Goal: Transaction & Acquisition: Purchase product/service

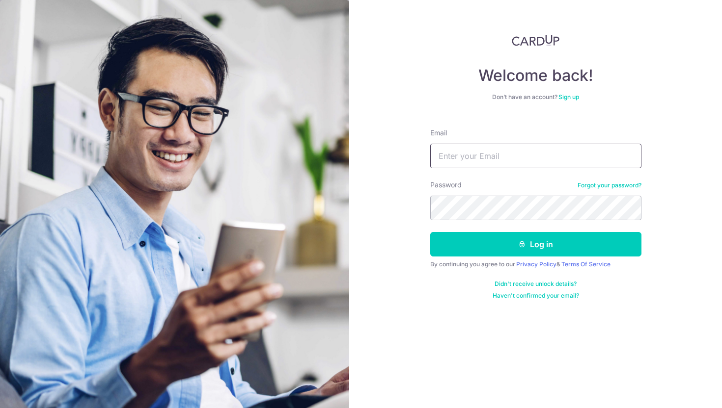
click at [472, 157] on input "Email" at bounding box center [535, 156] width 211 height 25
type input "christopher_zhao@hotmail.com"
click at [430, 232] on button "Log in" at bounding box center [535, 244] width 211 height 25
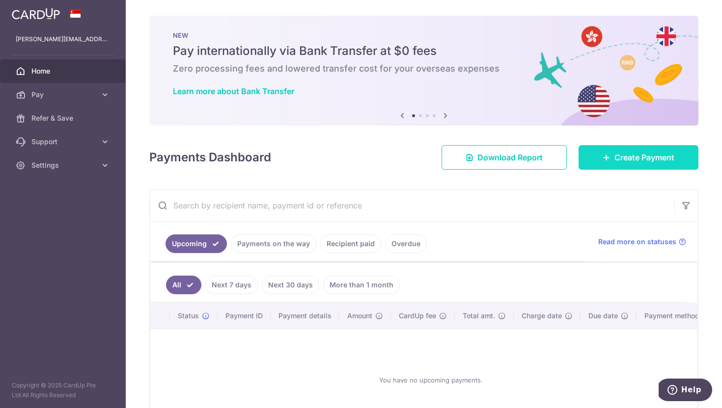
click at [603, 157] on icon at bounding box center [606, 158] width 8 height 8
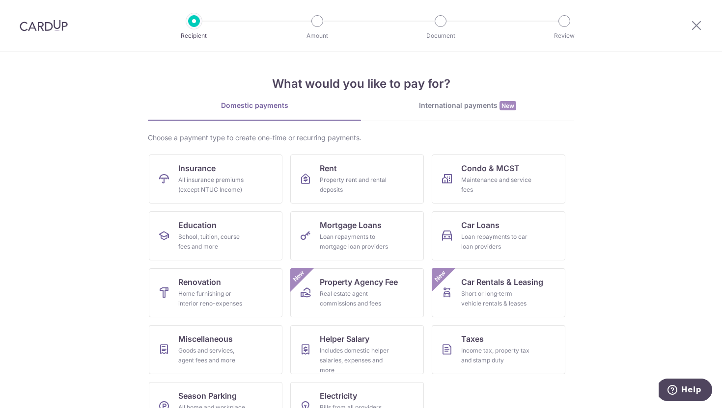
scroll to position [31, 0]
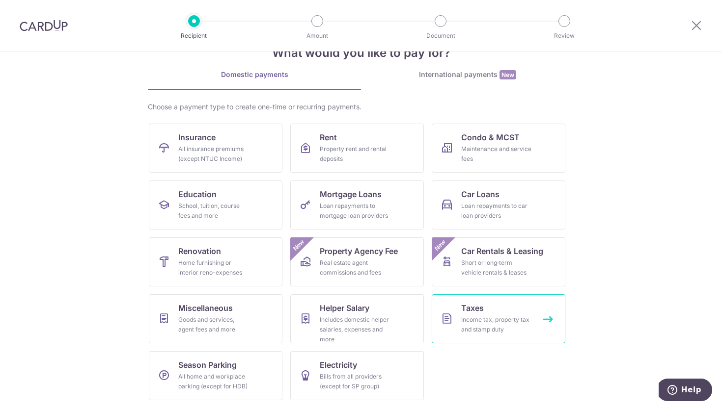
click at [482, 320] on div "Income tax, property tax and stamp duty" at bounding box center [496, 325] width 71 height 20
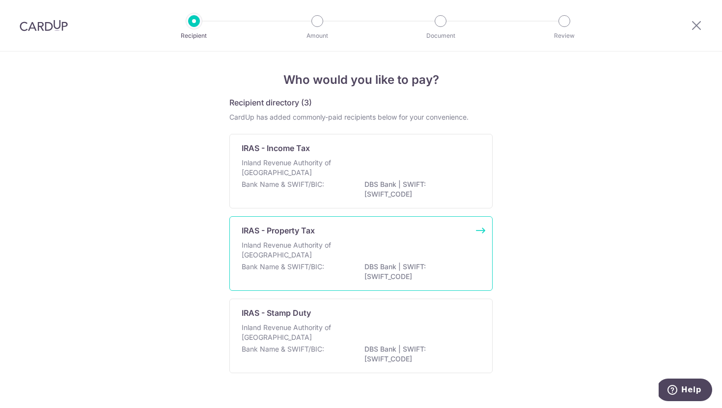
click at [458, 252] on div "Inland Revenue Authority of [GEOGRAPHIC_DATA]" at bounding box center [360, 252] width 239 height 22
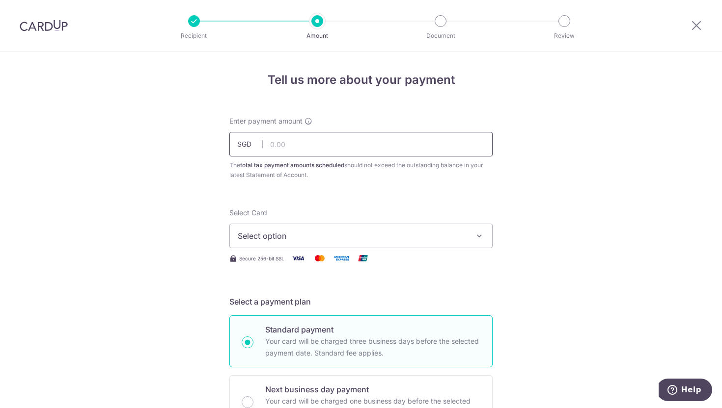
click at [393, 138] on input "text" at bounding box center [360, 144] width 263 height 25
type input "3,168.00"
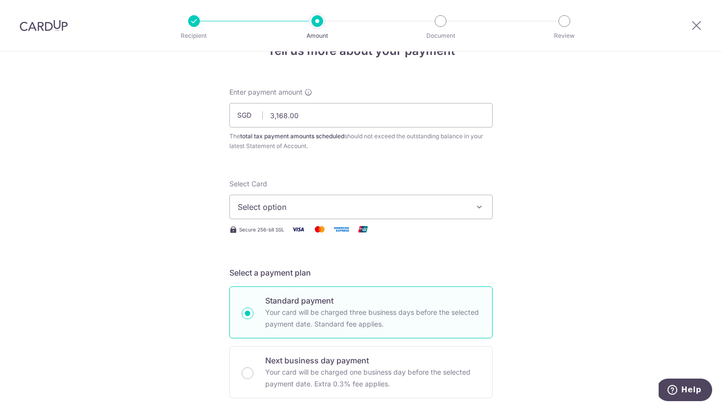
click at [394, 205] on span "Select option" at bounding box center [352, 207] width 229 height 12
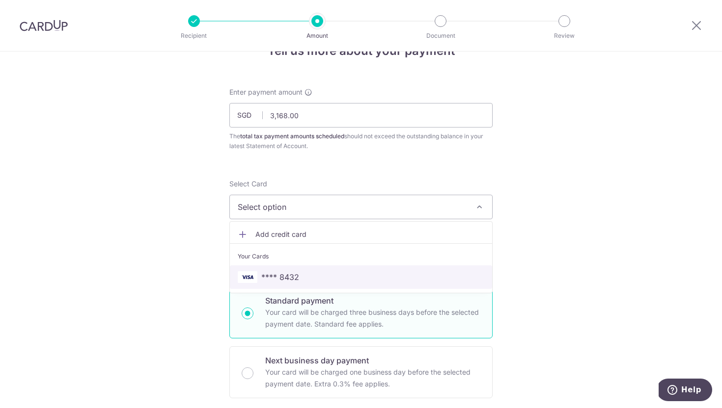
click at [389, 278] on span "**** 8432" at bounding box center [361, 277] width 246 height 12
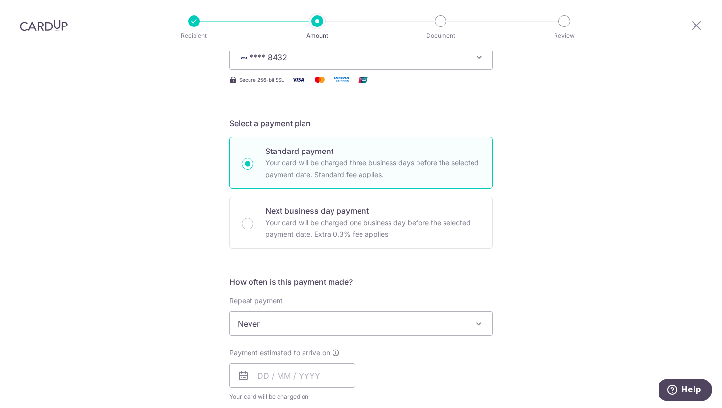
scroll to position [276, 0]
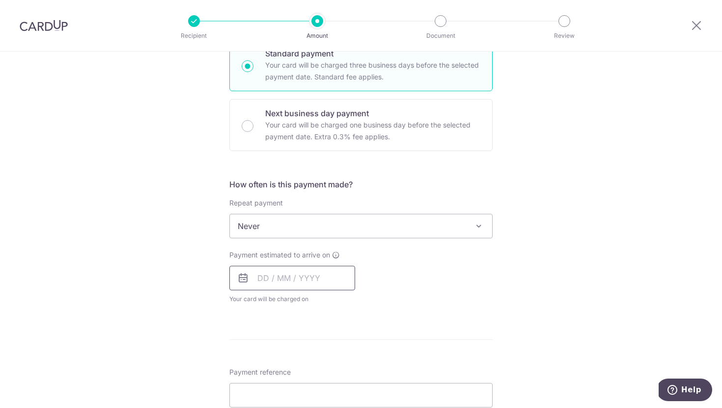
click at [295, 286] on input "text" at bounding box center [292, 278] width 126 height 25
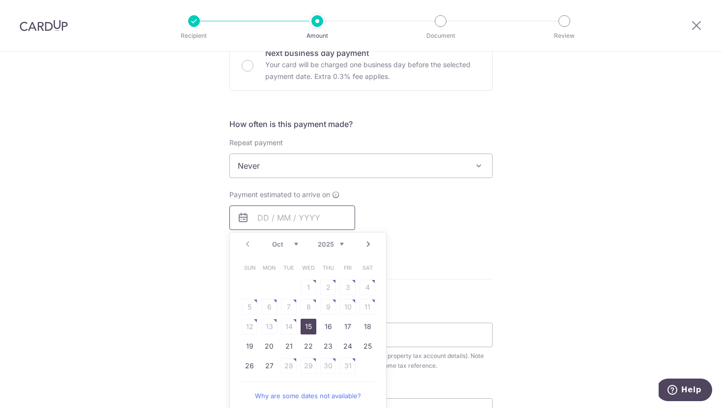
scroll to position [353, 0]
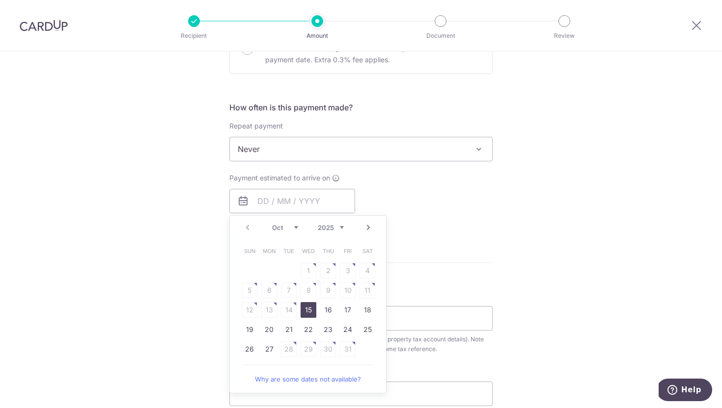
click at [308, 311] on link "15" at bounding box center [308, 310] width 16 height 16
type input "[DATE]"
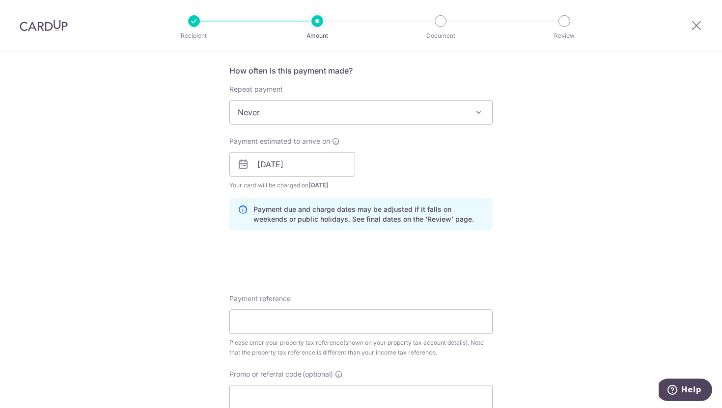
scroll to position [407, 0]
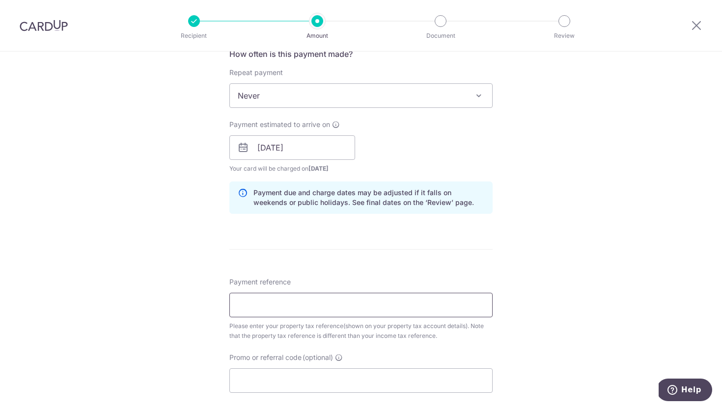
click at [308, 311] on input "Payment reference" at bounding box center [360, 305] width 263 height 25
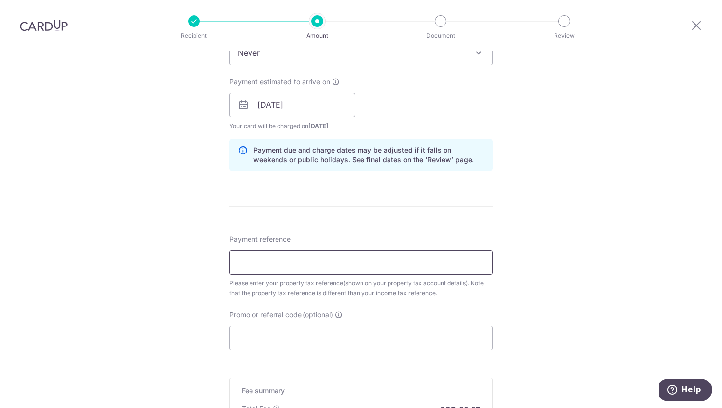
scroll to position [459, 0]
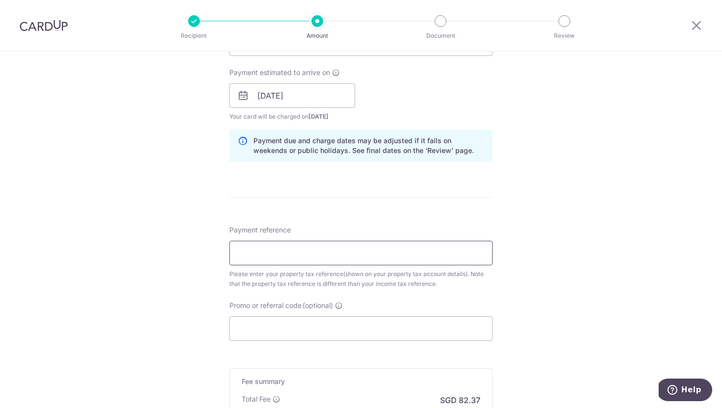
paste input "4456678S"
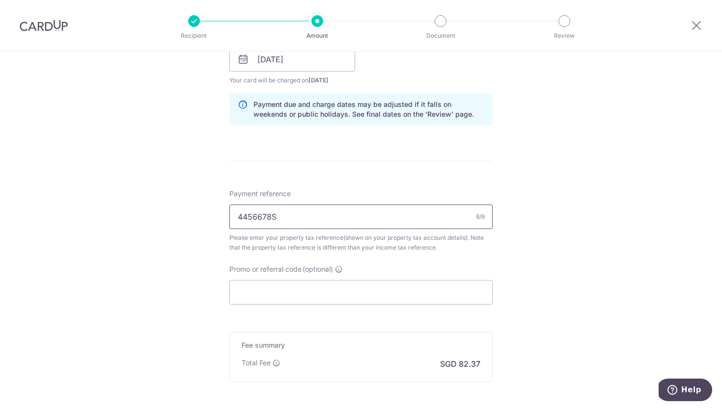
scroll to position [504, 0]
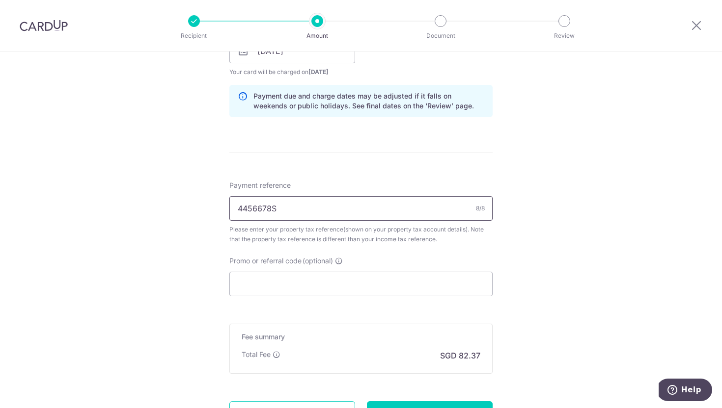
type input "4456678S"
click at [357, 283] on input "Promo or referral code (optional)" at bounding box center [360, 284] width 263 height 25
paste input "OCBCTAX173"
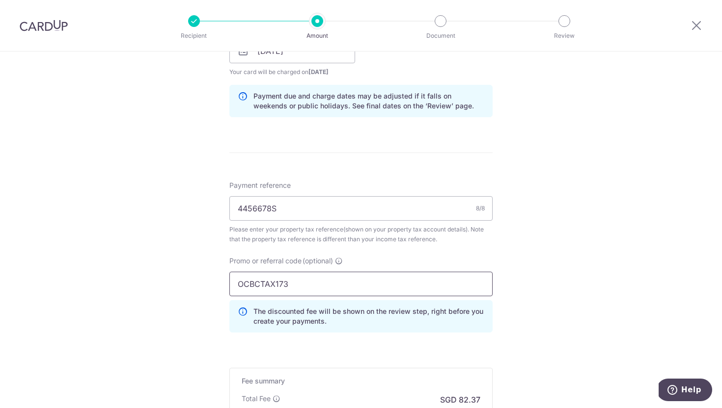
scroll to position [616, 0]
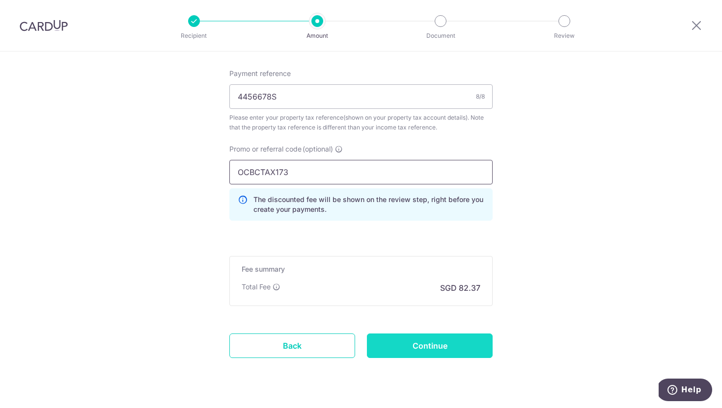
type input "OCBCTAX173"
click at [470, 343] on input "Continue" at bounding box center [430, 346] width 126 height 25
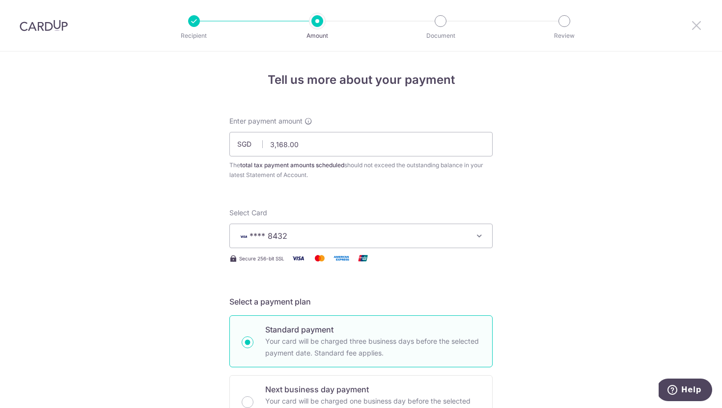
click at [701, 29] on icon at bounding box center [696, 25] width 12 height 12
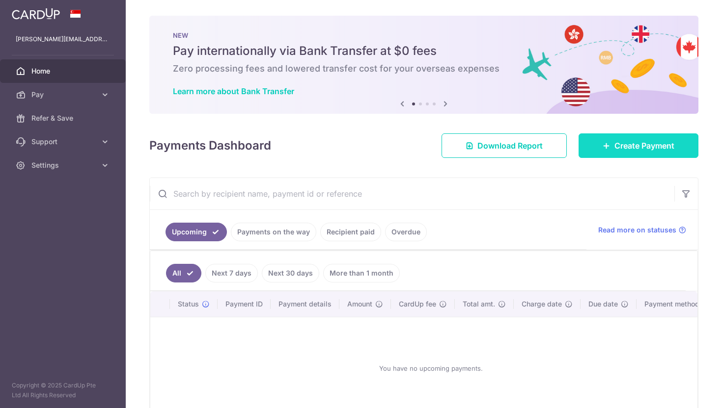
click at [609, 152] on link "Create Payment" at bounding box center [638, 146] width 120 height 25
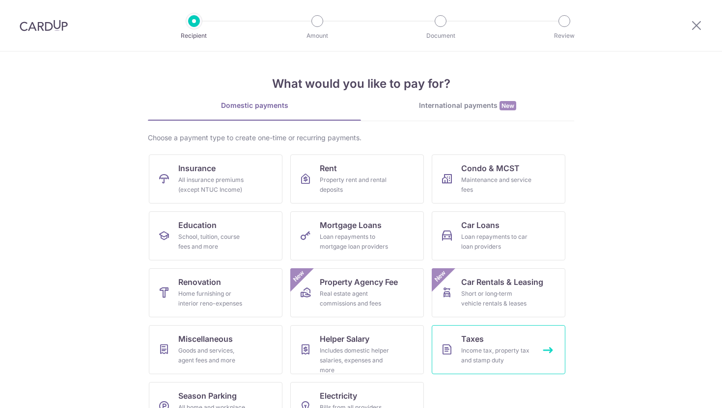
click at [475, 337] on span "Taxes" at bounding box center [472, 339] width 23 height 12
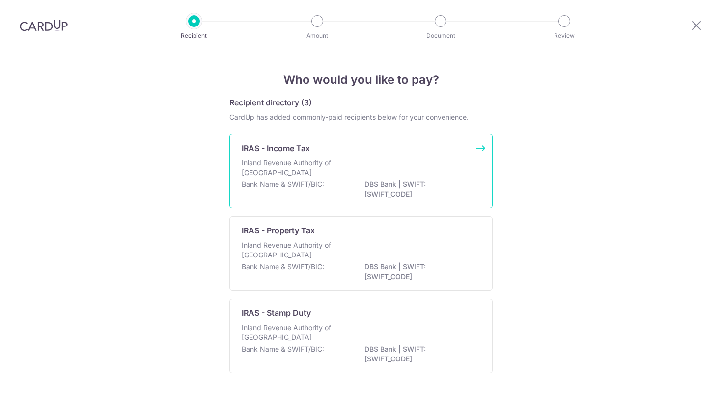
click at [352, 191] on div "Bank Name & SWIFT/BIC: DBS Bank | SWIFT: DBSSSGSGXXX" at bounding box center [360, 190] width 239 height 21
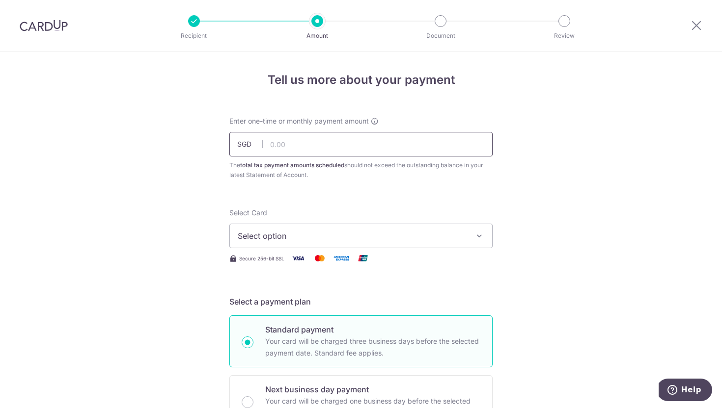
click at [350, 148] on input "text" at bounding box center [360, 144] width 263 height 25
click at [331, 143] on input "text" at bounding box center [360, 144] width 263 height 25
type input "6,500.00"
click at [281, 233] on span "Select option" at bounding box center [352, 236] width 229 height 12
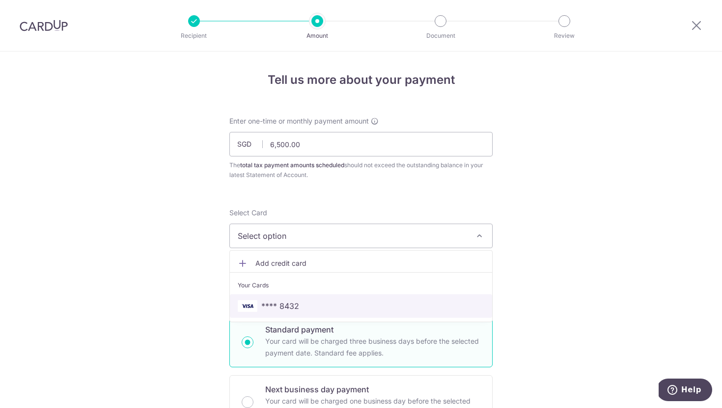
click at [297, 302] on span "**** 8432" at bounding box center [361, 306] width 246 height 12
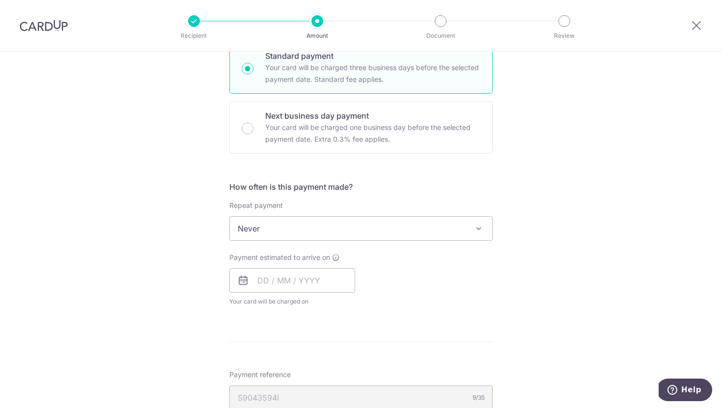
scroll to position [281, 0]
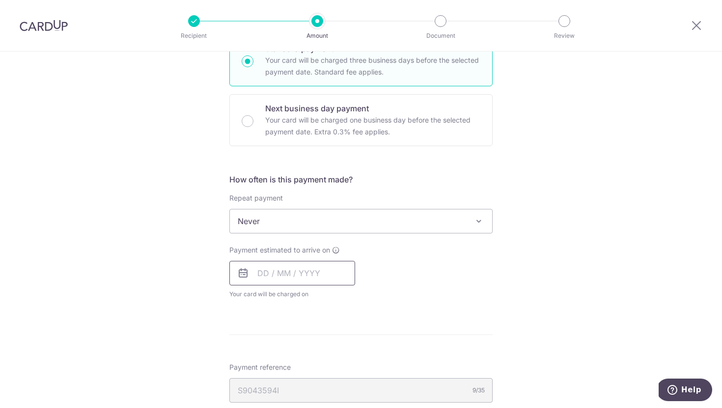
click at [290, 275] on input "text" at bounding box center [292, 273] width 126 height 25
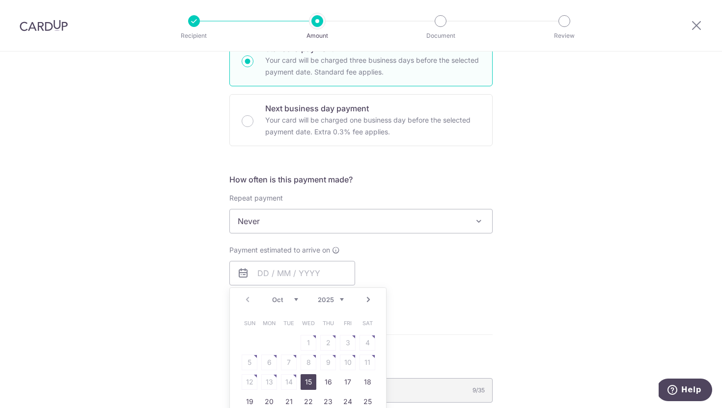
click at [308, 380] on link "15" at bounding box center [308, 383] width 16 height 16
type input "[DATE]"
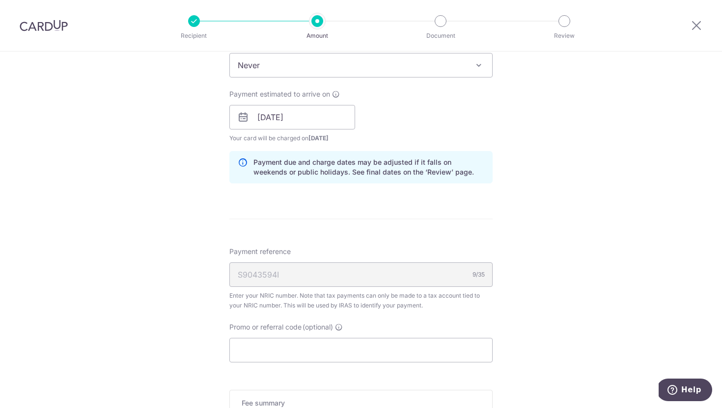
scroll to position [500, 0]
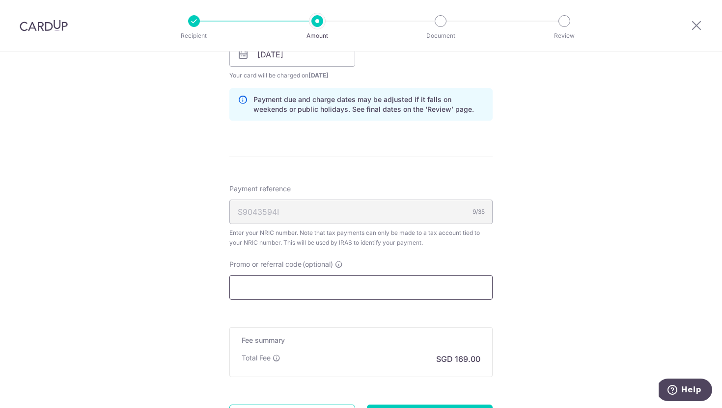
click at [318, 293] on input "Promo or referral code (optional)" at bounding box center [360, 287] width 263 height 25
paste input "OCBCTAX173"
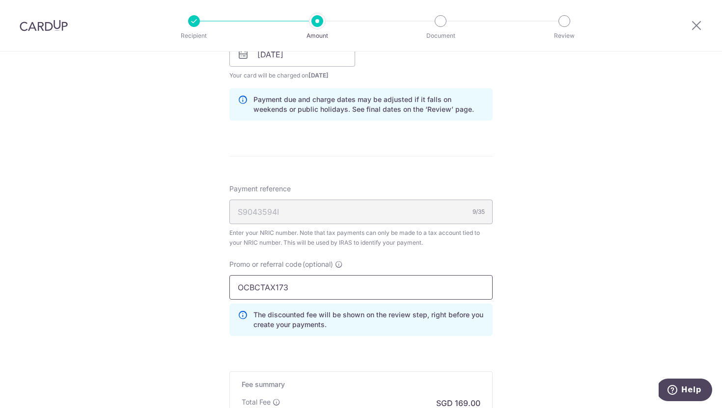
type input "OCBCTAX173"
click at [538, 250] on div "Tell us more about your payment Enter one-time or monthly payment amount SGD 6,…" at bounding box center [361, 49] width 722 height 996
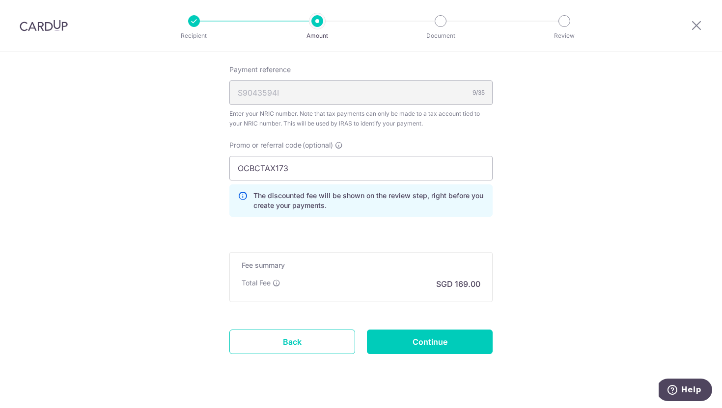
scroll to position [620, 0]
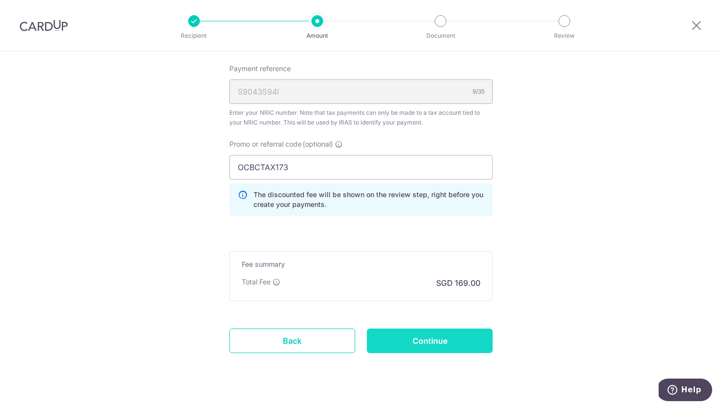
click at [467, 339] on input "Continue" at bounding box center [430, 341] width 126 height 25
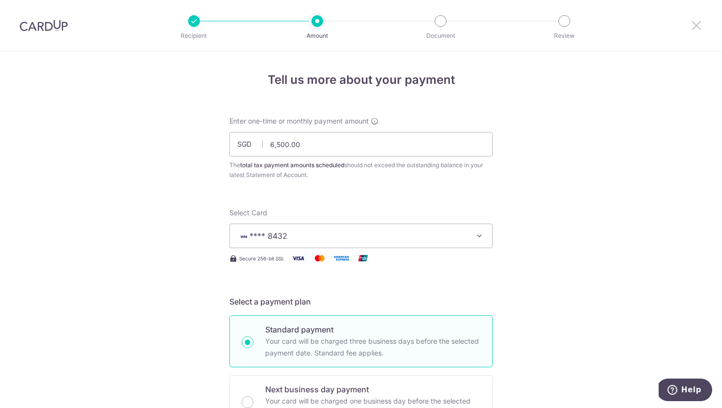
click at [699, 23] on icon at bounding box center [696, 25] width 12 height 12
